Goal: Task Accomplishment & Management: Manage account settings

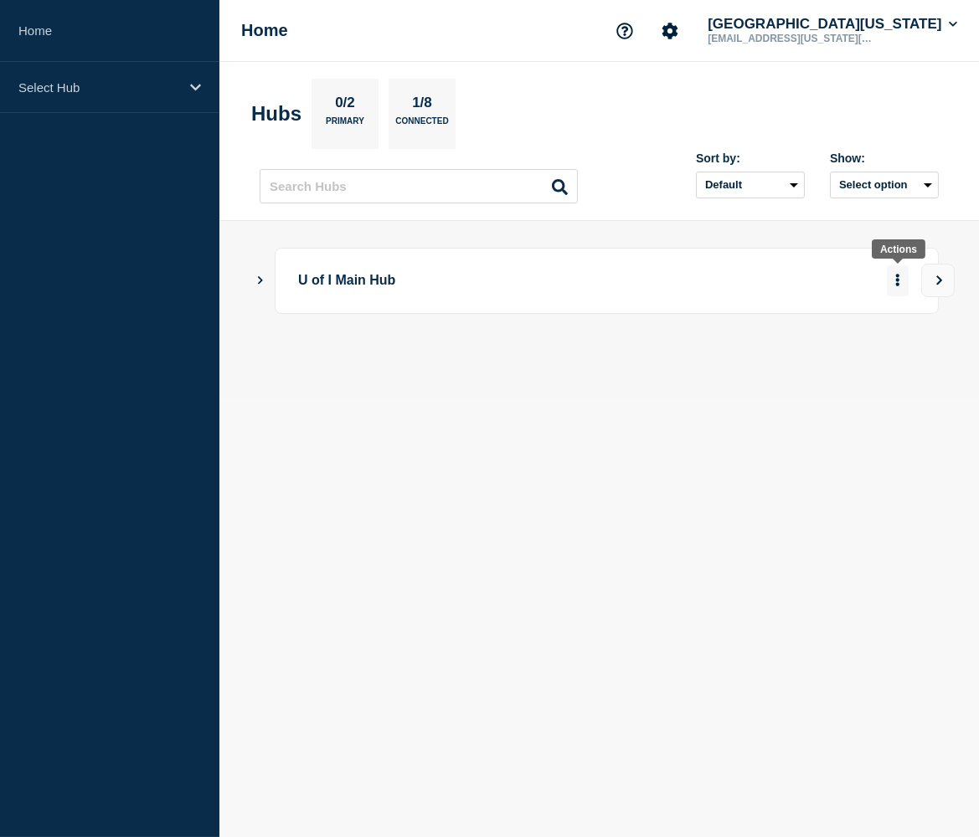
click at [895, 281] on icon "More actions" at bounding box center [897, 280] width 5 height 13
drag, startPoint x: 500, startPoint y: 363, endPoint x: 359, endPoint y: 348, distance: 141.4
click at [486, 363] on div "U of I Main Hub" at bounding box center [599, 309] width 679 height 122
click at [263, 282] on icon "Show Connected Hubs" at bounding box center [260, 280] width 11 height 8
click at [889, 363] on button "More actions" at bounding box center [898, 363] width 22 height 31
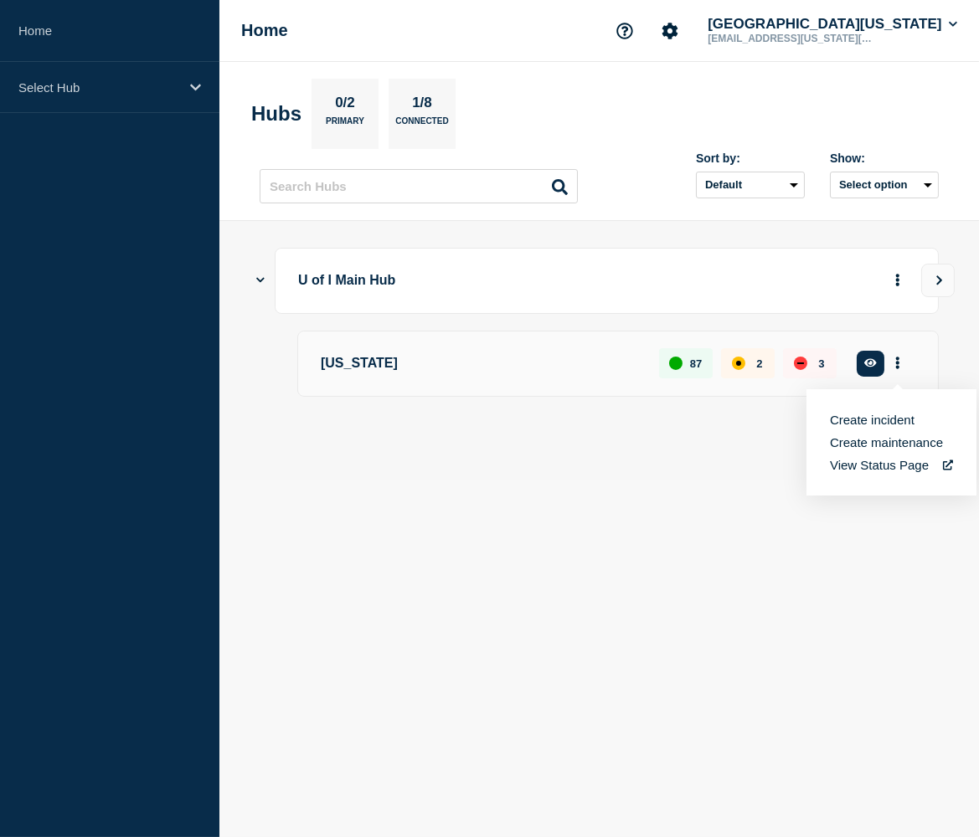
click at [342, 369] on p "[US_STATE]" at bounding box center [480, 363] width 319 height 31
click at [332, 369] on p "[US_STATE]" at bounding box center [480, 363] width 319 height 31
click at [803, 364] on div "down" at bounding box center [800, 364] width 7 height 2
click at [820, 370] on p "3" at bounding box center [821, 364] width 6 height 13
click at [904, 367] on button "More actions" at bounding box center [898, 363] width 22 height 31
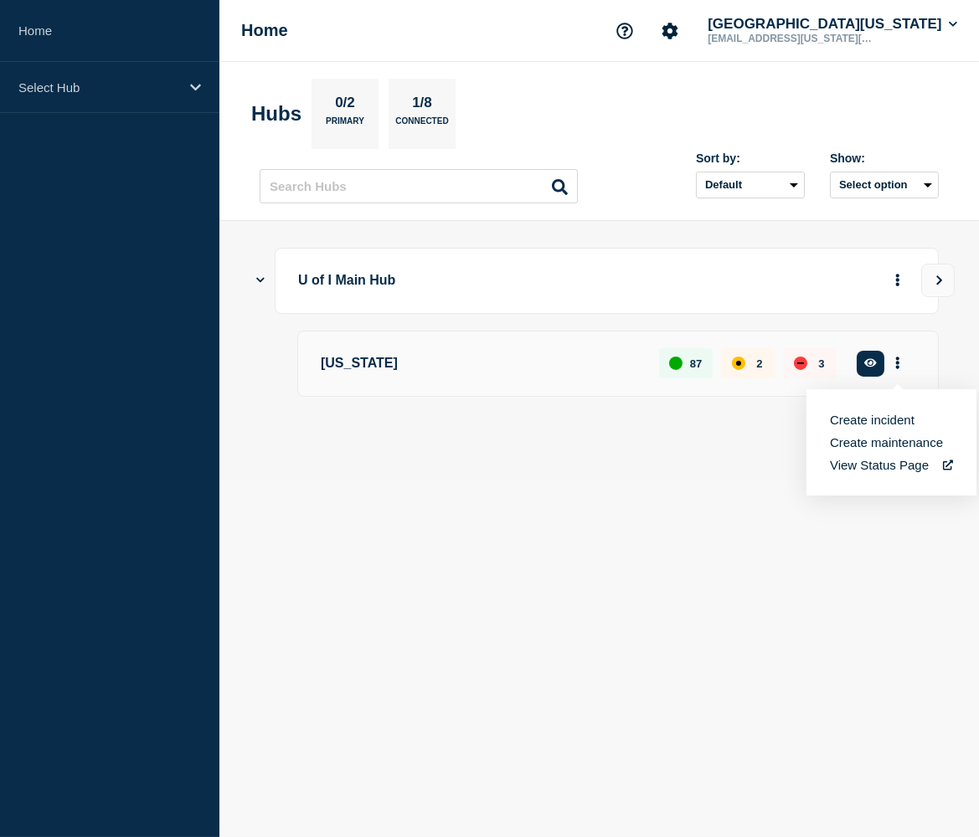
click at [680, 113] on section "Hubs 0/2 Primary 1/8 Connected" at bounding box center [599, 114] width 696 height 70
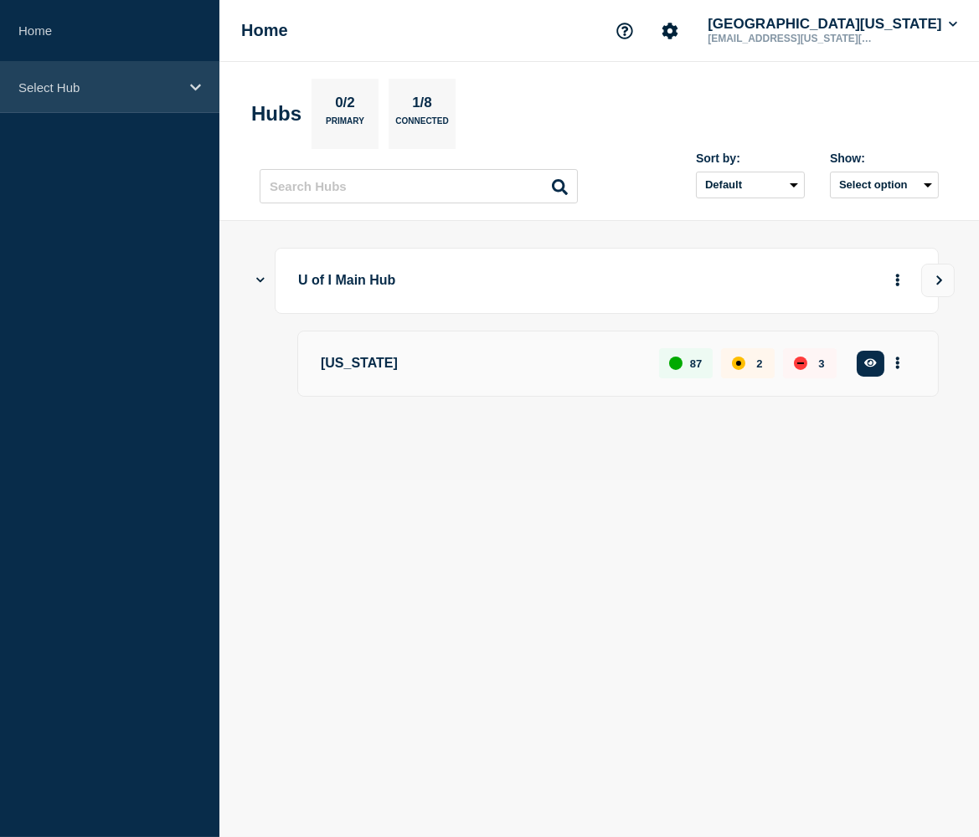
click at [178, 89] on p "Select Hub" at bounding box center [98, 87] width 161 height 14
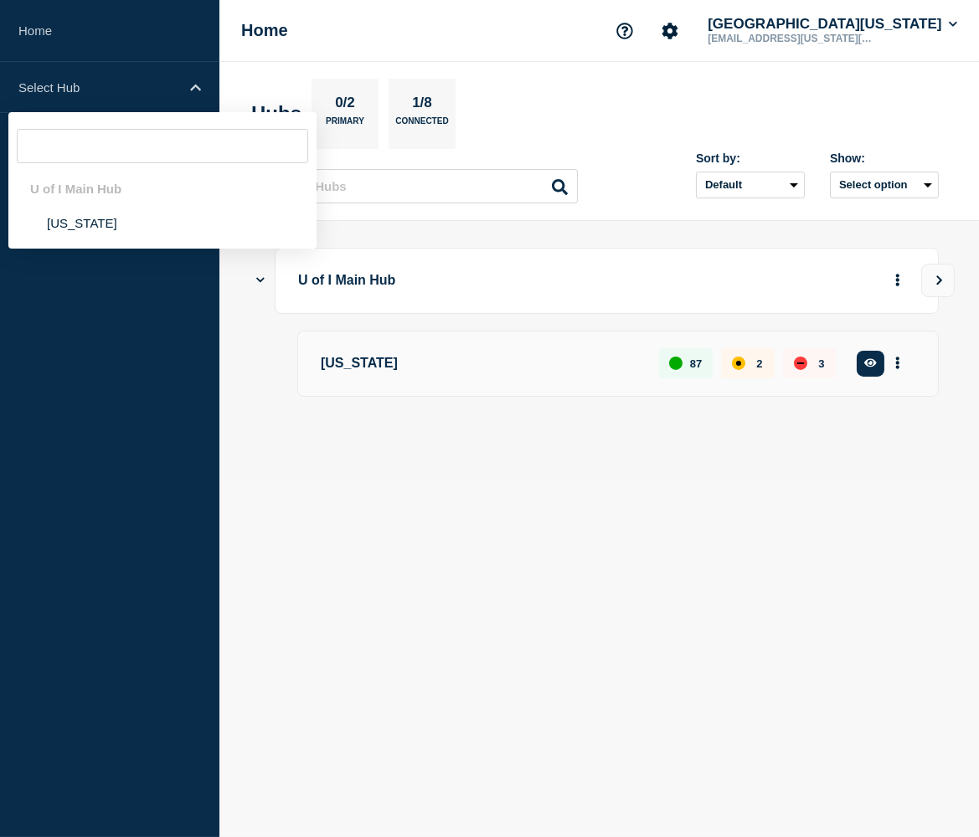
click at [246, 60] on div "Home [GEOGRAPHIC_DATA][US_STATE] [EMAIL_ADDRESS][US_STATE][DOMAIN_NAME]" at bounding box center [599, 31] width 760 height 62
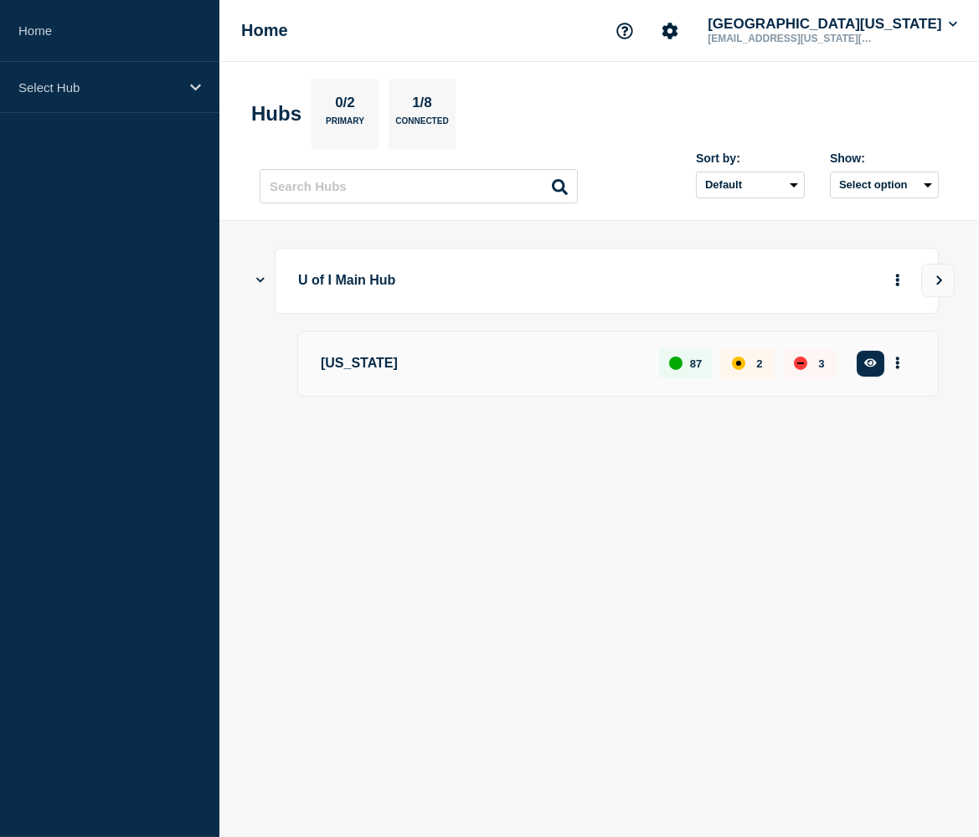
drag, startPoint x: 742, startPoint y: 371, endPoint x: 803, endPoint y: 365, distance: 61.4
click at [742, 370] on div "affected" at bounding box center [738, 363] width 13 height 13
click at [822, 363] on p "3" at bounding box center [821, 364] width 6 height 13
click at [897, 358] on button "More actions" at bounding box center [898, 363] width 22 height 31
click at [878, 365] on button "button" at bounding box center [871, 364] width 28 height 26
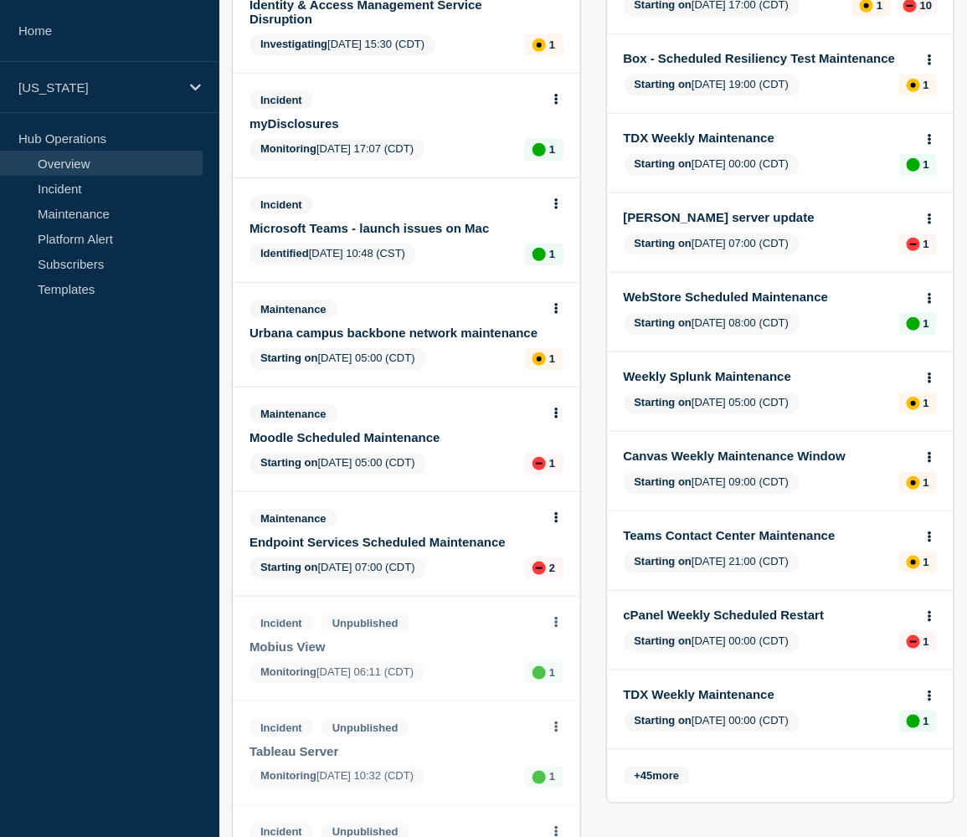
scroll to position [373, 0]
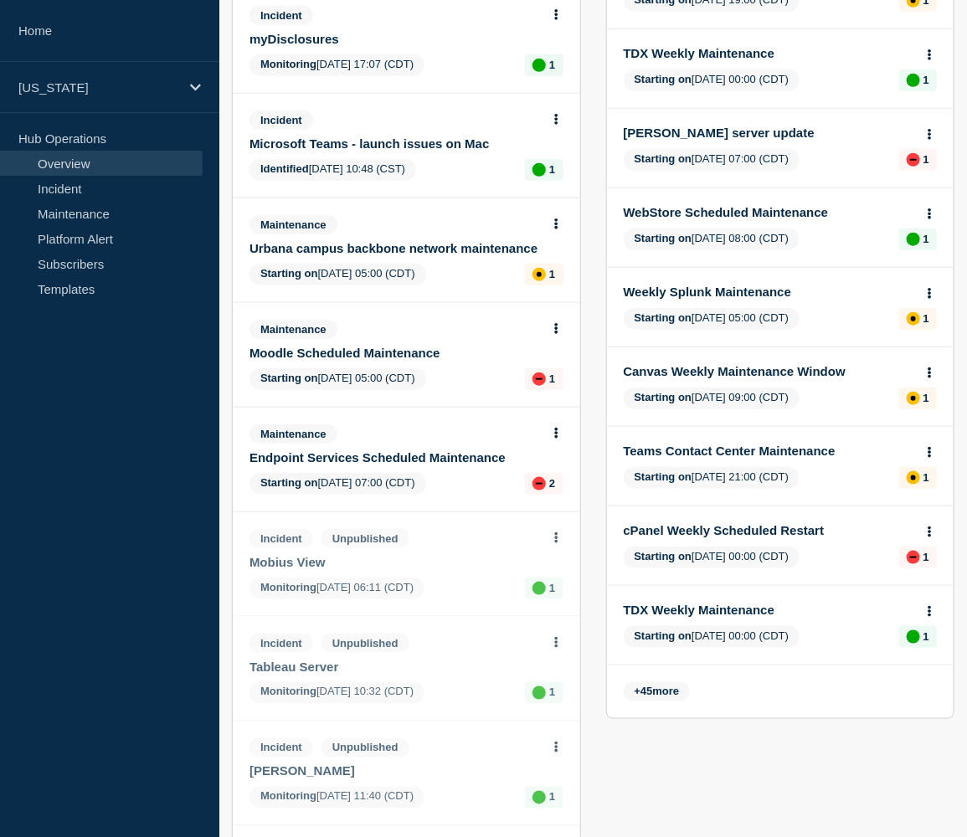
click at [562, 337] on button at bounding box center [556, 329] width 14 height 14
click at [555, 229] on icon at bounding box center [556, 224] width 4 height 11
click at [542, 360] on div "Moodle Scheduled Maintenance" at bounding box center [400, 353] width 300 height 14
click at [553, 337] on button at bounding box center [556, 329] width 14 height 14
click at [547, 398] on link "View maintenance" at bounding box center [555, 396] width 95 height 13
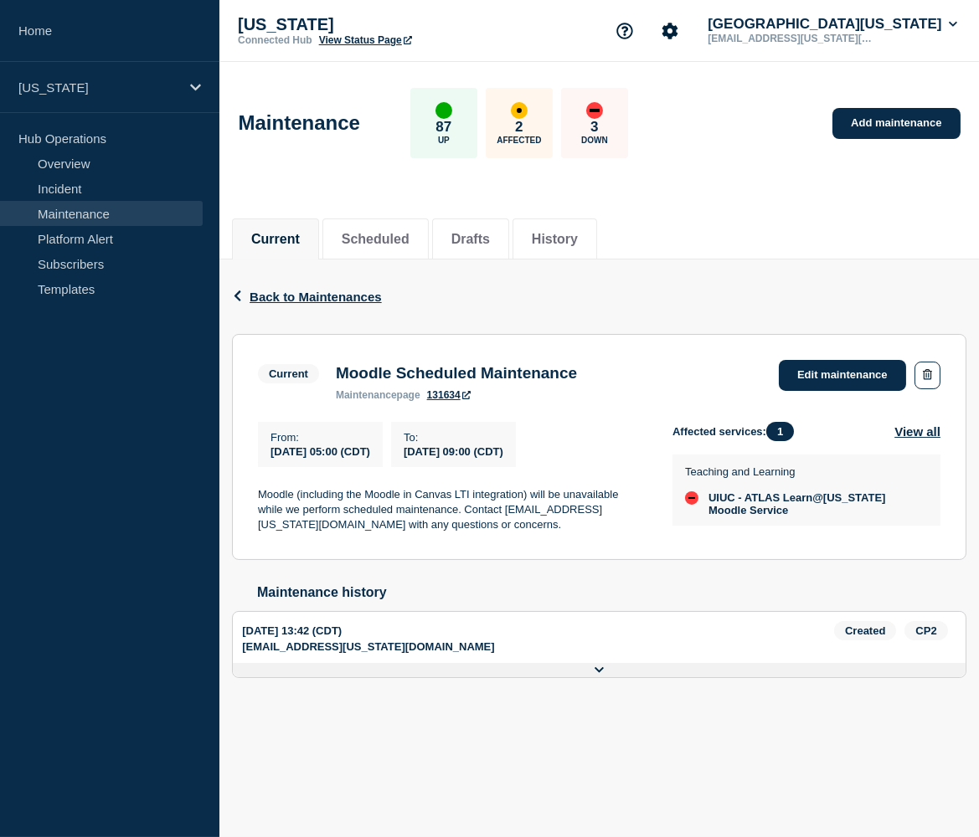
click at [597, 676] on icon at bounding box center [600, 670] width 10 height 11
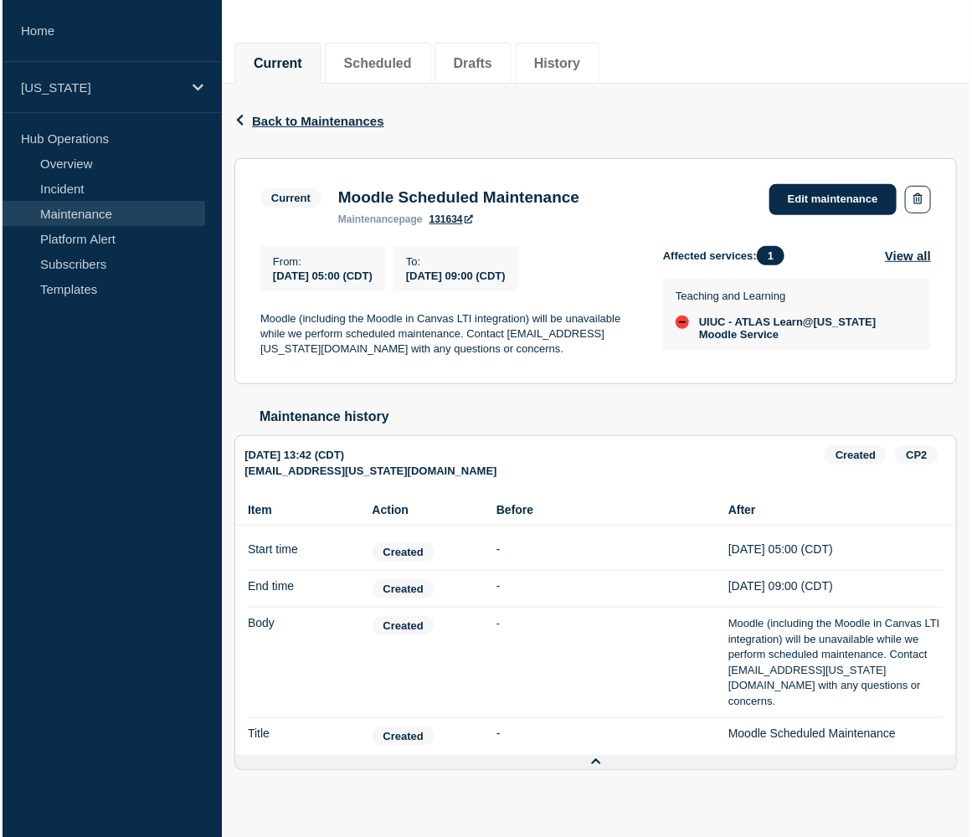
scroll to position [204, 0]
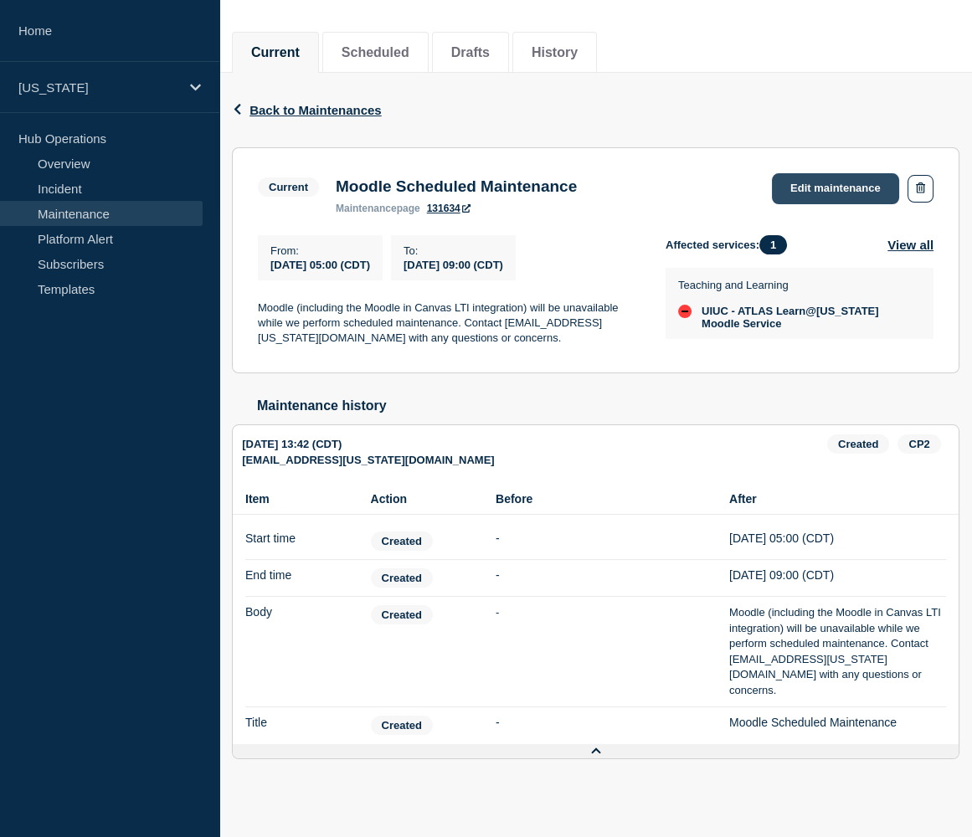
click at [819, 173] on link "Edit maintenance" at bounding box center [835, 188] width 127 height 31
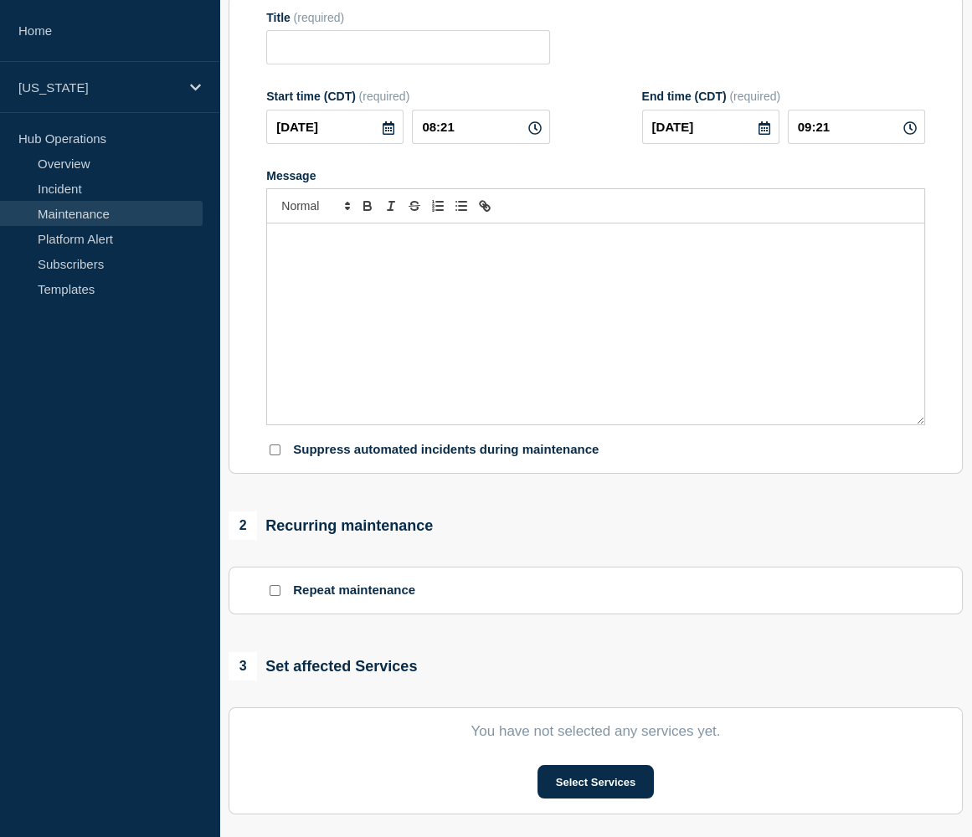
type input "Moodle Scheduled Maintenance"
type input "05:00"
type input "09:00"
checkbox input "true"
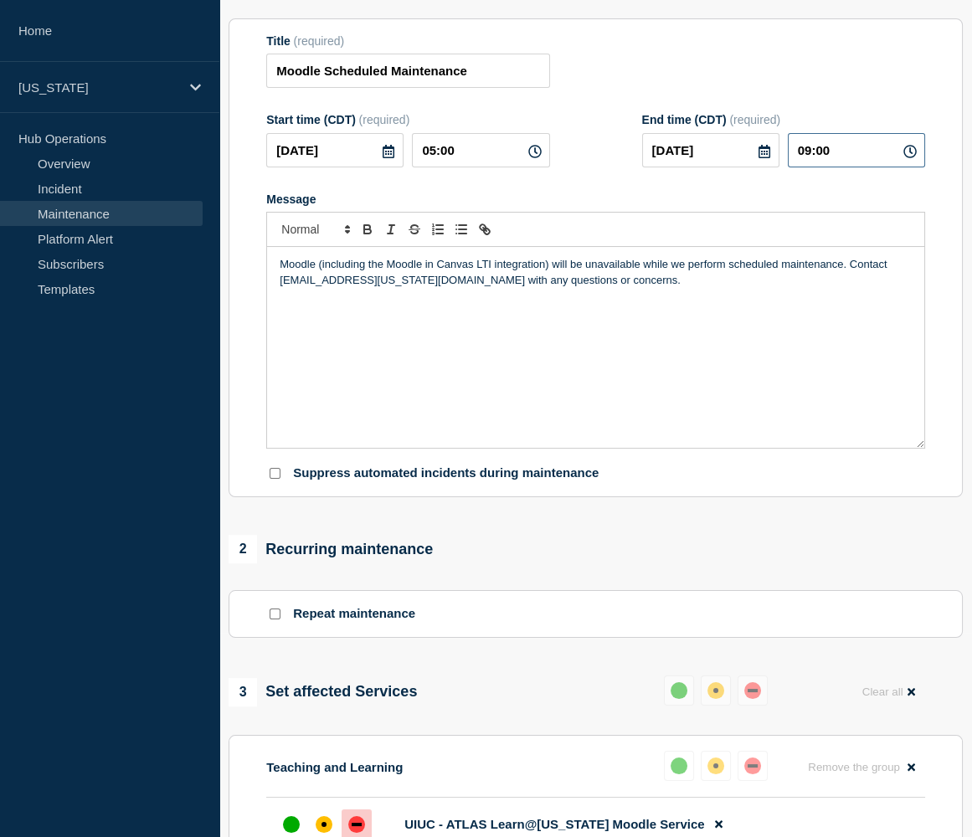
click at [811, 167] on input "09:00" at bounding box center [856, 150] width 137 height 34
type input "10:00"
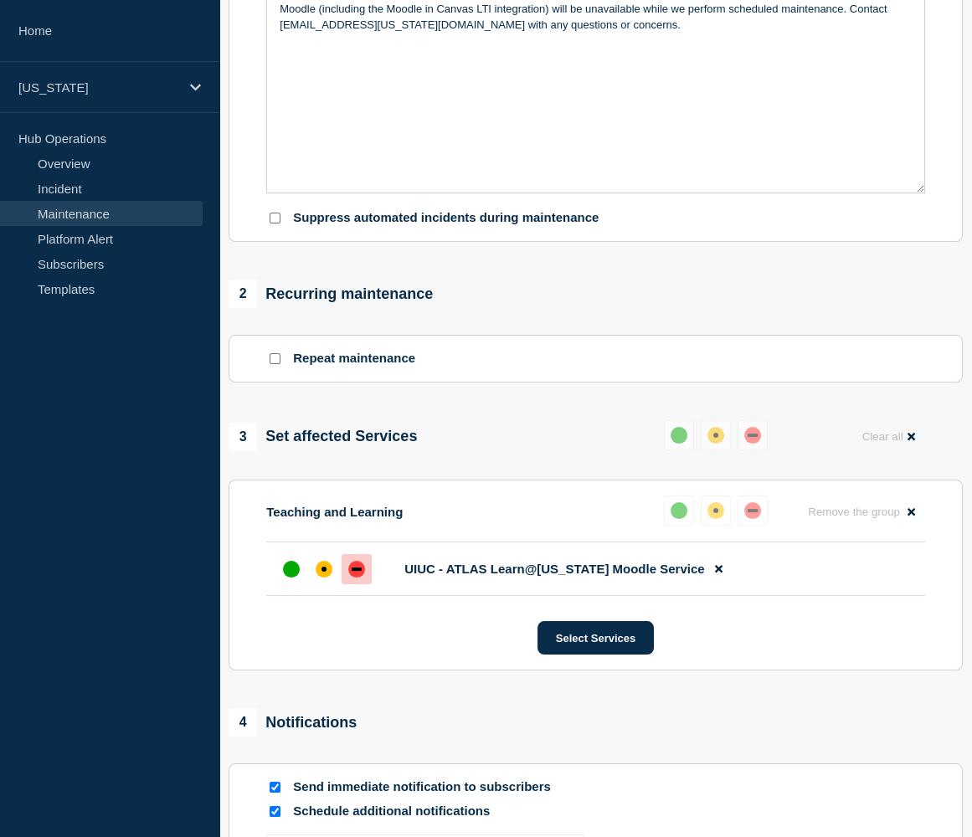
scroll to position [787, 0]
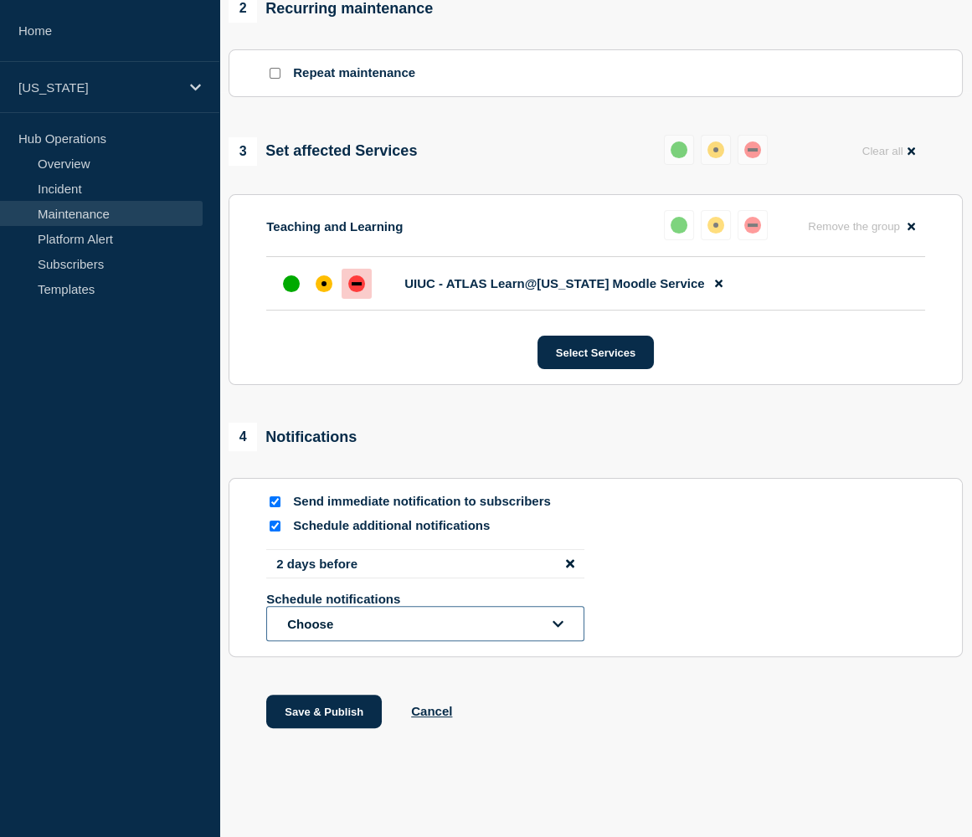
click at [342, 629] on button "Choose" at bounding box center [425, 623] width 318 height 35
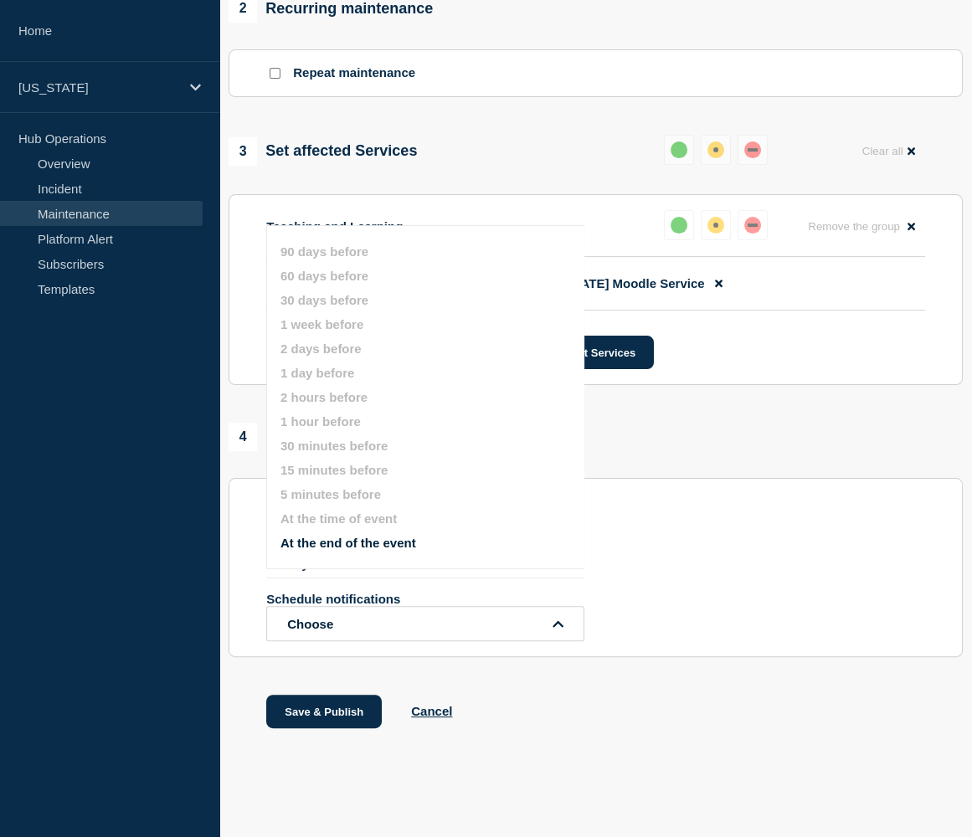
click at [505, 666] on div "1 Provide details Title (required) Moodle Scheduled Maintenance Start time (CDT…" at bounding box center [595, 96] width 753 height 1349
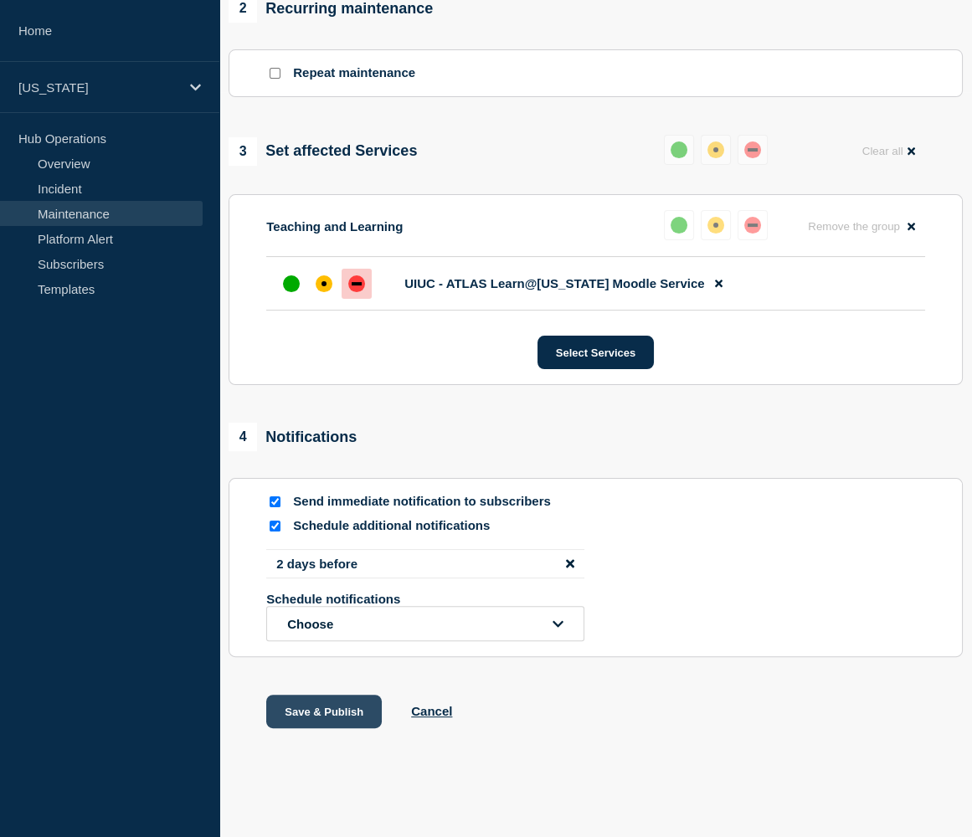
click at [293, 719] on button "Save & Publish" at bounding box center [324, 711] width 116 height 33
